Goal: Check status

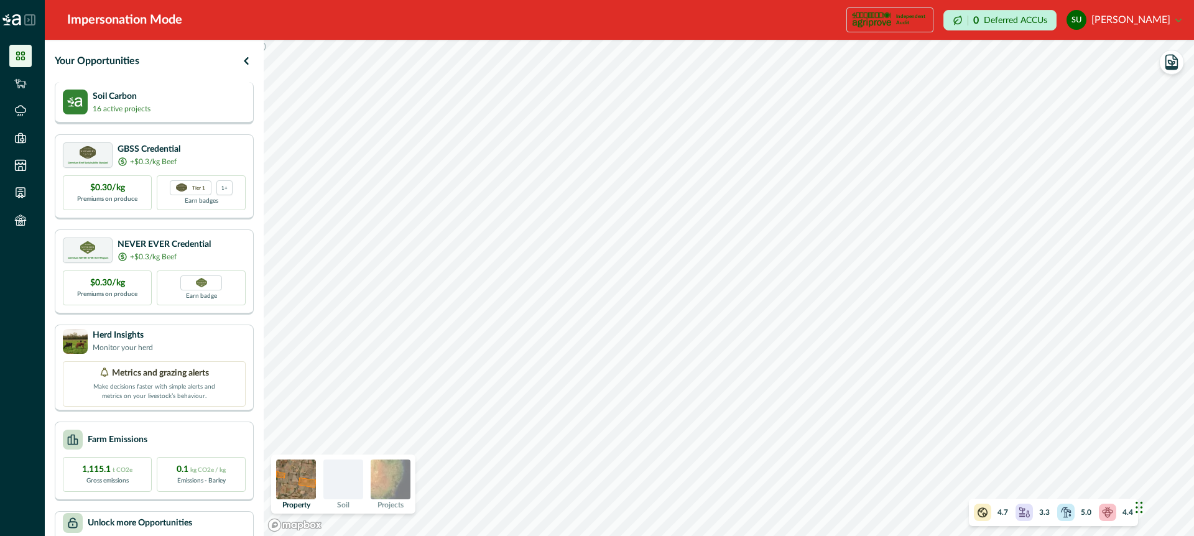
click at [113, 100] on p "Soil Carbon" at bounding box center [122, 96] width 58 height 13
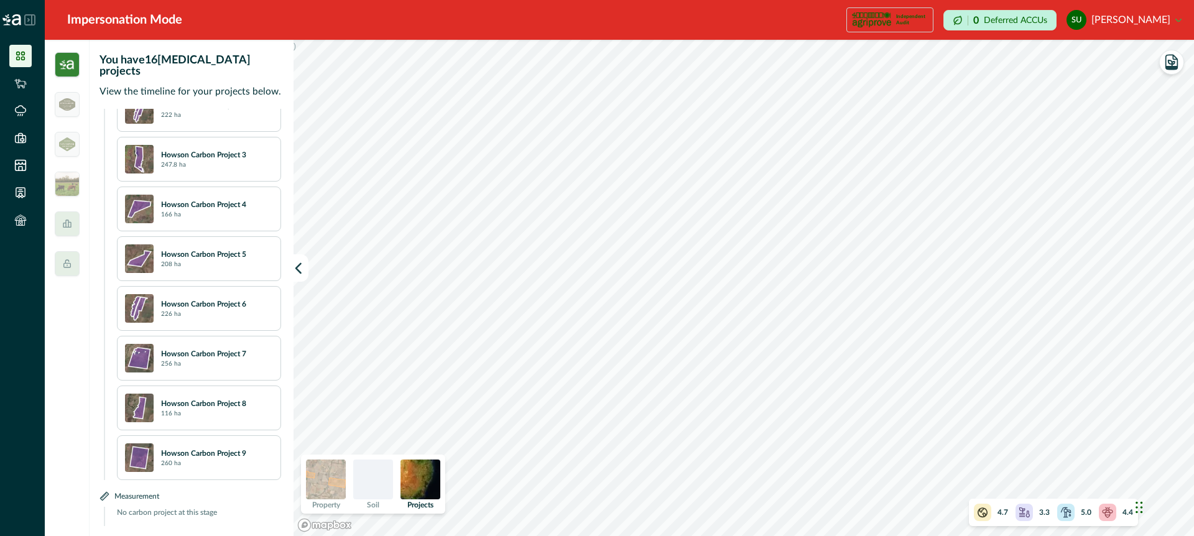
scroll to position [580, 0]
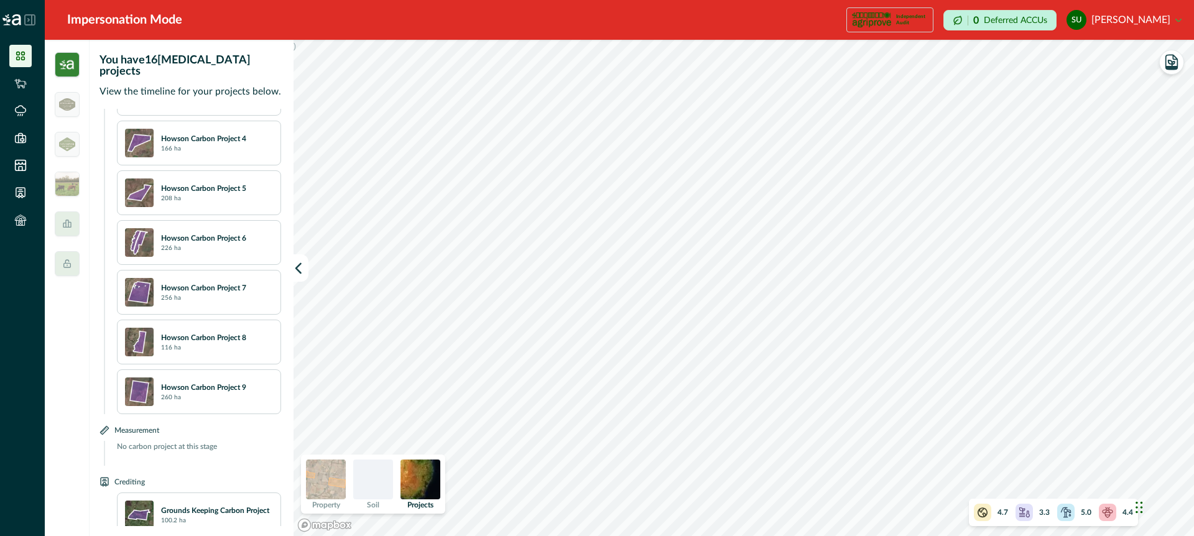
click at [375, 476] on div at bounding box center [373, 480] width 40 height 40
click at [425, 476] on img at bounding box center [421, 480] width 40 height 40
click at [373, 468] on img at bounding box center [373, 480] width 40 height 40
click at [328, 472] on img at bounding box center [326, 480] width 40 height 40
click at [324, 472] on img at bounding box center [326, 480] width 40 height 40
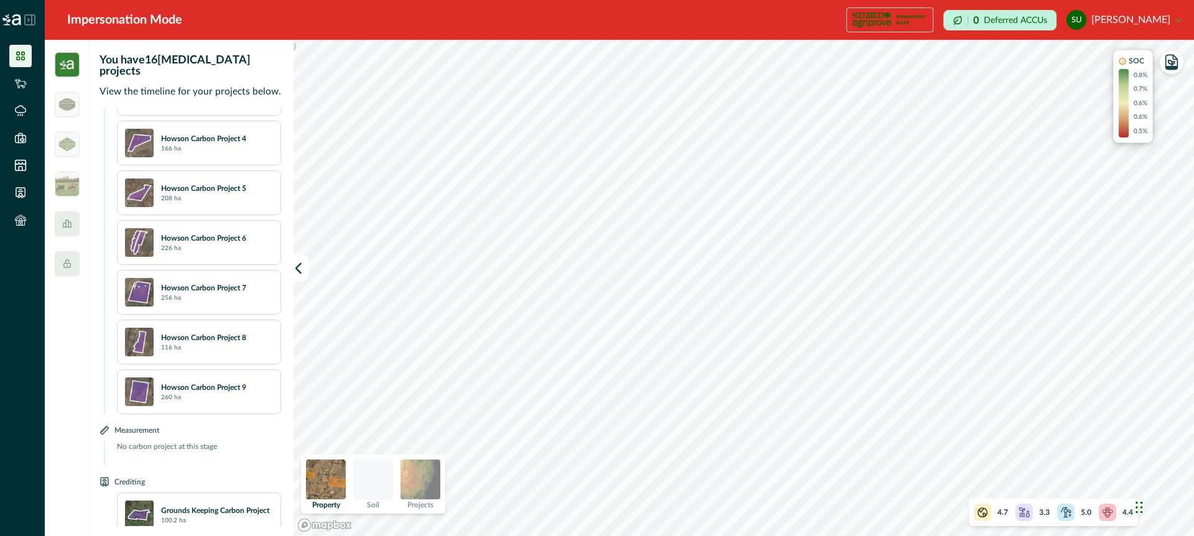
click at [60, 63] on img at bounding box center [67, 64] width 25 height 25
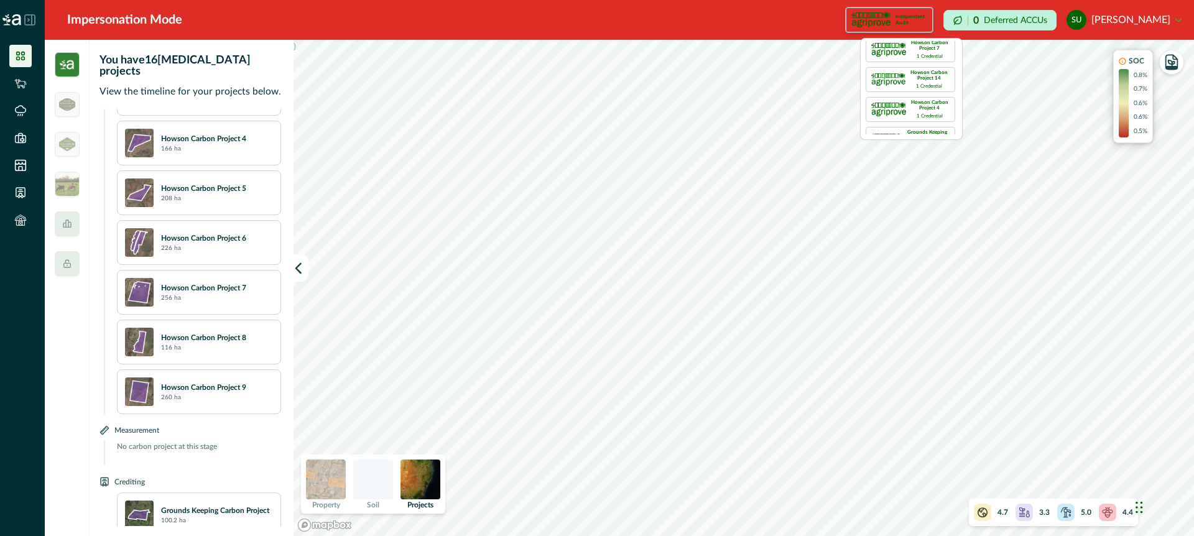
scroll to position [11, 0]
